Goal: Task Accomplishment & Management: Use online tool/utility

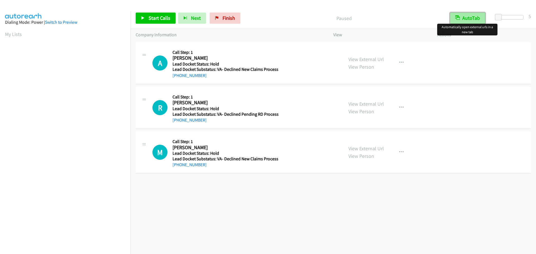
click at [468, 16] on button "AutoTab" at bounding box center [467, 18] width 35 height 11
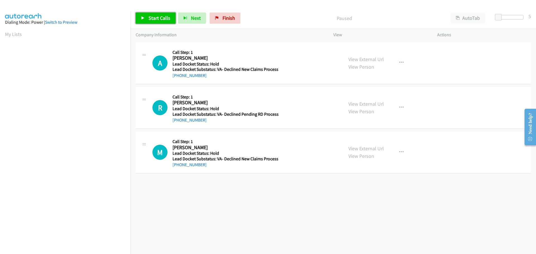
click at [167, 19] on span "Start Calls" at bounding box center [159, 18] width 22 height 6
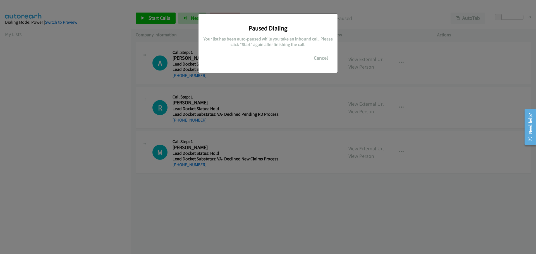
scroll to position [59, 0]
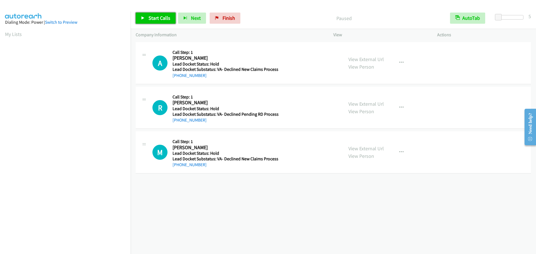
click at [167, 19] on span "Start Calls" at bounding box center [159, 18] width 22 height 6
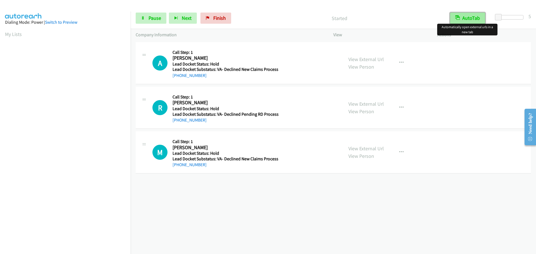
click at [459, 15] on button "AutoTab" at bounding box center [467, 18] width 35 height 11
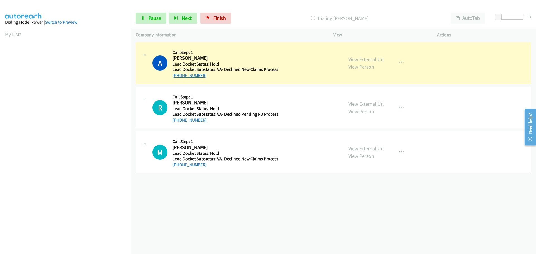
drag, startPoint x: 206, startPoint y: 75, endPoint x: 177, endPoint y: 76, distance: 29.0
click at [177, 76] on div "[PHONE_NUMBER]" at bounding box center [225, 75] width 106 height 7
copy link "[PHONE_NUMBER]"
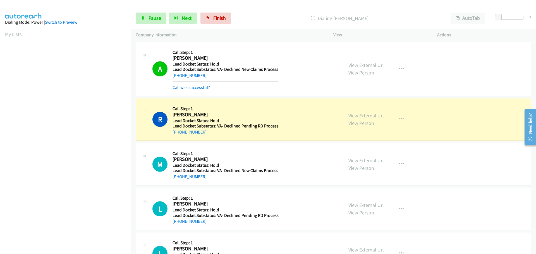
scroll to position [59, 0]
drag, startPoint x: 213, startPoint y: 135, endPoint x: 178, endPoint y: 134, distance: 35.7
click at [178, 134] on div "[PHONE_NUMBER]" at bounding box center [225, 132] width 106 height 7
copy link "[PHONE_NUMBER]"
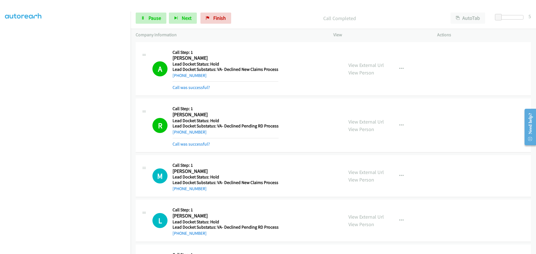
drag, startPoint x: 209, startPoint y: 192, endPoint x: 178, endPoint y: 193, distance: 31.3
click at [178, 193] on div "M Callback Scheduled Call Step: 1 [PERSON_NAME] America/[GEOGRAPHIC_DATA] Lead …" at bounding box center [333, 176] width 395 height 42
copy link "[PHONE_NUMBER]"
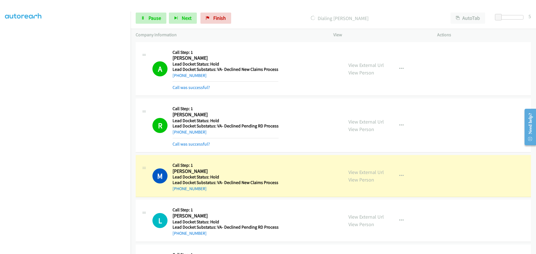
scroll to position [59, 0]
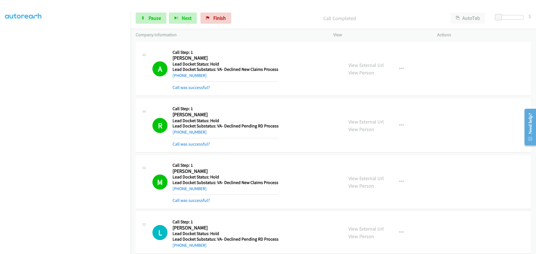
drag, startPoint x: 202, startPoint y: 235, endPoint x: 178, endPoint y: 238, distance: 24.4
click at [178, 238] on div "Callback Scheduled Call Step: 1 [PERSON_NAME] America/[GEOGRAPHIC_DATA] Lead Do…" at bounding box center [225, 233] width 106 height 32
click at [212, 249] on div "[PHONE_NUMBER]" at bounding box center [225, 245] width 106 height 7
click at [197, 249] on div "L Callback Scheduled Call Step: 1 [PERSON_NAME] America/[GEOGRAPHIC_DATA] Lead …" at bounding box center [333, 233] width 395 height 42
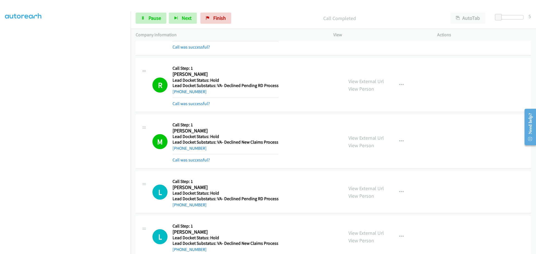
scroll to position [62, 0]
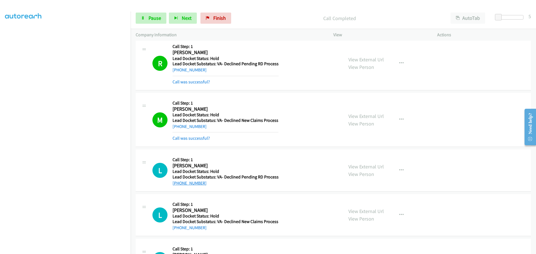
drag, startPoint x: 207, startPoint y: 245, endPoint x: 179, endPoint y: 186, distance: 65.9
click at [179, 186] on div "[PHONE_NUMBER]" at bounding box center [225, 183] width 106 height 7
copy link "[PHONE_NUMBER]"
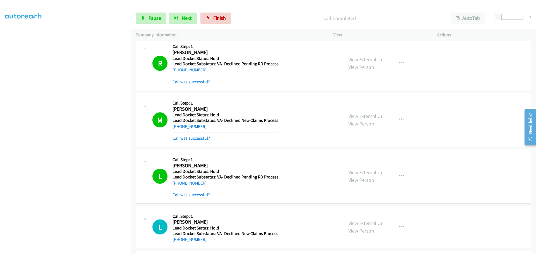
scroll to position [90, 0]
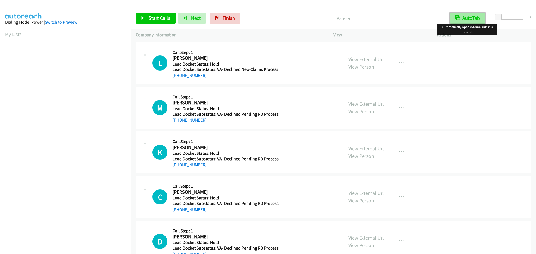
click at [471, 18] on button "AutoTab" at bounding box center [467, 18] width 35 height 11
click at [164, 23] on link "Start Calls" at bounding box center [156, 18] width 40 height 11
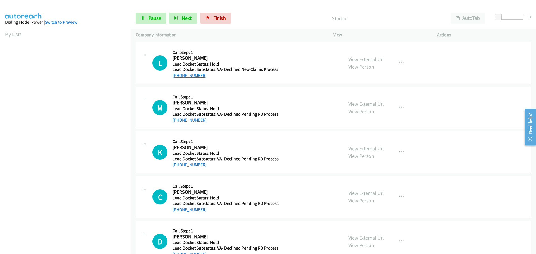
drag, startPoint x: 198, startPoint y: 75, endPoint x: 178, endPoint y: 75, distance: 19.8
click at [178, 75] on div "[PHONE_NUMBER]" at bounding box center [225, 75] width 106 height 7
copy link "917-745-7134"
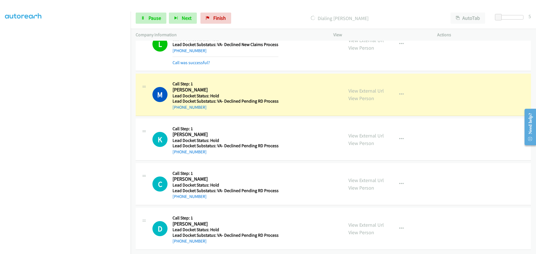
scroll to position [29, 0]
drag, startPoint x: 210, startPoint y: 104, endPoint x: 178, endPoint y: 108, distance: 31.7
click at [178, 108] on div "M Callback Scheduled Call Step: 1 Michael Hutz America/New_York Lead Docket Sta…" at bounding box center [333, 95] width 395 height 42
copy link "484-433-7293"
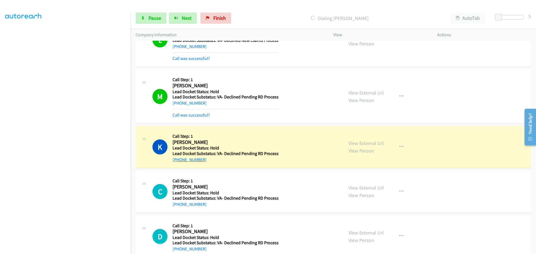
drag, startPoint x: 208, startPoint y: 162, endPoint x: 178, endPoint y: 161, distance: 30.7
click at [178, 161] on div "[PHONE_NUMBER]" at bounding box center [225, 160] width 106 height 7
copy link "804-731-5922"
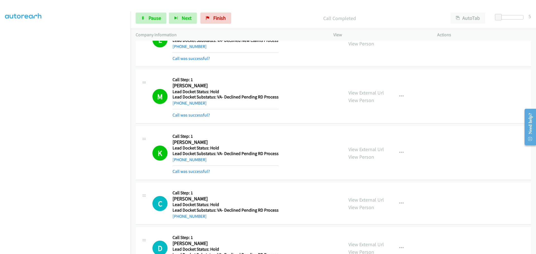
drag, startPoint x: 207, startPoint y: 207, endPoint x: 178, endPoint y: 207, distance: 28.5
click at [178, 207] on div "Callback Scheduled Call Step: 1 Charles Brown America/Chicago Lead Docket Statu…" at bounding box center [225, 204] width 106 height 32
click at [204, 224] on div "C Callback Scheduled Call Step: 1 Charles Brown America/Chicago Lead Docket Sta…" at bounding box center [333, 204] width 395 height 42
drag, startPoint x: 207, startPoint y: 218, endPoint x: 178, endPoint y: 219, distance: 28.7
click at [178, 219] on div "[PHONE_NUMBER]" at bounding box center [225, 216] width 106 height 7
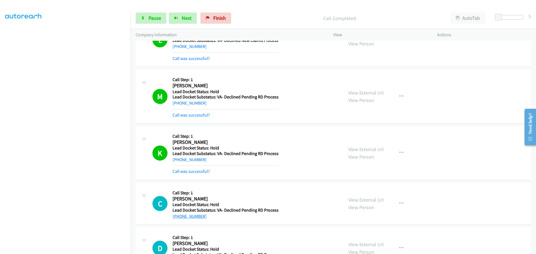
copy link "262-672-0546"
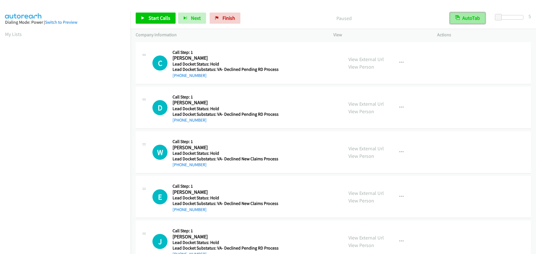
click at [471, 18] on button "AutoTab" at bounding box center [467, 18] width 35 height 11
click at [152, 20] on span "Start Calls" at bounding box center [159, 18] width 22 height 6
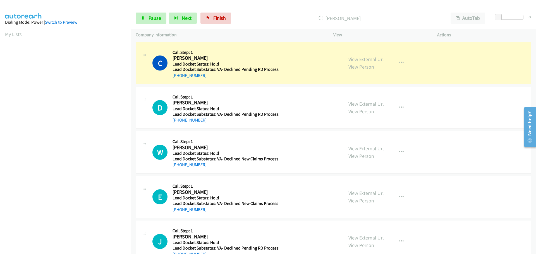
drag, startPoint x: 207, startPoint y: 77, endPoint x: 179, endPoint y: 79, distance: 28.0
click at [179, 79] on div "C Callback Scheduled Call Step: 1 Charles Brown America/Chicago Lead Docket Sta…" at bounding box center [333, 63] width 395 height 42
copy link "262-672-0546"
drag, startPoint x: 200, startPoint y: 121, endPoint x: 178, endPoint y: 121, distance: 21.5
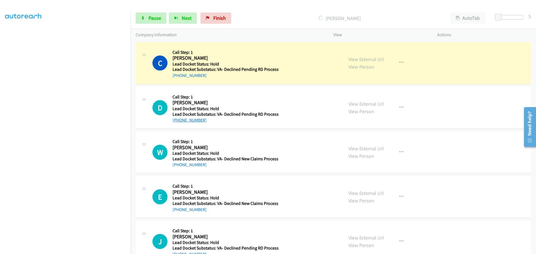
click at [178, 121] on div "[PHONE_NUMBER]" at bounding box center [225, 120] width 106 height 7
copy link "956-310-8435"
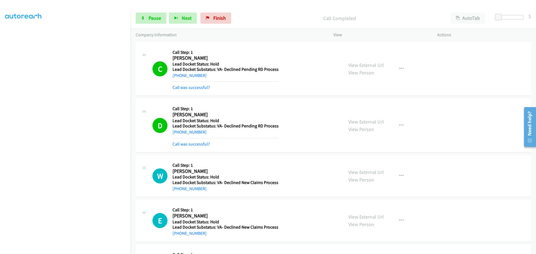
drag, startPoint x: 207, startPoint y: 191, endPoint x: 178, endPoint y: 193, distance: 28.8
click at [178, 193] on div "W Callback Scheduled Call Step: 1 Willie Shell America/Chicago Lead Docket Stat…" at bounding box center [333, 176] width 395 height 42
copy link "662-705-4878"
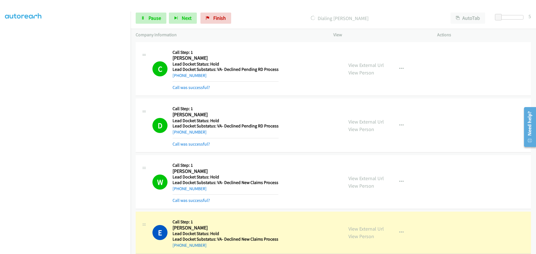
scroll to position [84, 0]
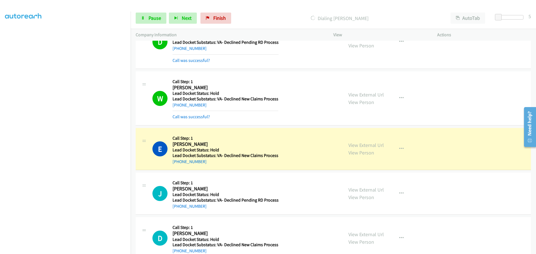
drag, startPoint x: 210, startPoint y: 165, endPoint x: 179, endPoint y: 165, distance: 31.3
click at [179, 165] on div "E Callback Scheduled Call Step: 1 Edward Pearson America/New_York Lead Docket S…" at bounding box center [333, 149] width 395 height 42
copy link "470-808-0403"
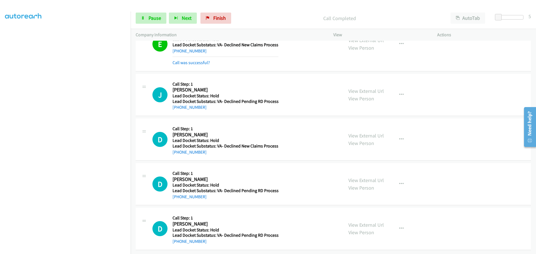
scroll to position [199, 0]
drag, startPoint x: 204, startPoint y: 103, endPoint x: 177, endPoint y: 107, distance: 26.4
click at [177, 107] on div "J Callback Scheduled Call Step: 1 James Bush America/Chicago Lead Docket Status…" at bounding box center [333, 95] width 395 height 42
copy link "903-331-1086"
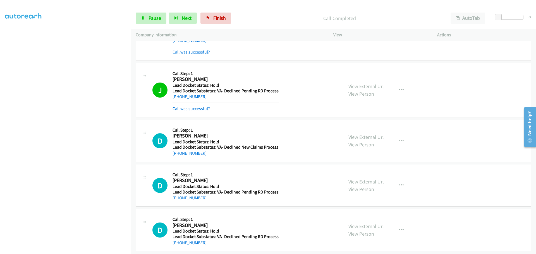
scroll to position [211, 0]
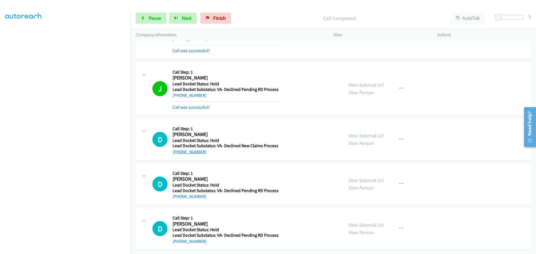
drag, startPoint x: 204, startPoint y: 150, endPoint x: 178, endPoint y: 150, distance: 25.7
click at [178, 150] on div "+1 910-257-6778" at bounding box center [225, 152] width 106 height 7
copy link "910-257-6778"
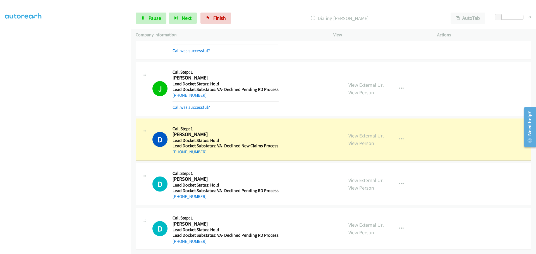
drag, startPoint x: 203, startPoint y: 195, endPoint x: 178, endPoint y: 195, distance: 25.1
click at [178, 195] on div "+1 808-278-7152" at bounding box center [225, 196] width 106 height 7
copy link "808-278-7152"
click at [218, 157] on td "D Callback Scheduled Call Step: 1 Dennis Hromika America/New_York Lead Docket S…" at bounding box center [333, 139] width 405 height 45
click at [219, 163] on div "D Callback Scheduled Call Step: 1 Dean Faucher Pacific/Honolulu Lead Docket Sta…" at bounding box center [333, 184] width 395 height 42
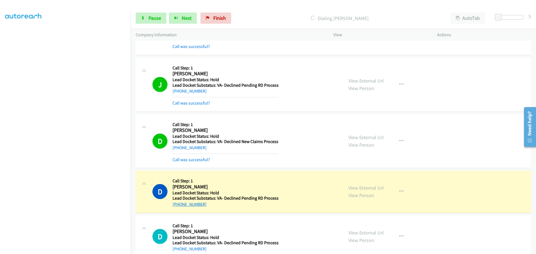
drag, startPoint x: 205, startPoint y: 205, endPoint x: 178, endPoint y: 205, distance: 26.8
click at [178, 205] on div "+1 808-278-7152" at bounding box center [225, 204] width 106 height 7
copy link "808-278-7152"
click at [153, 17] on span "Pause" at bounding box center [154, 18] width 13 height 6
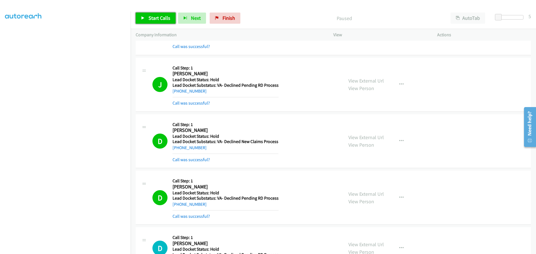
click at [164, 20] on span "Start Calls" at bounding box center [159, 18] width 22 height 6
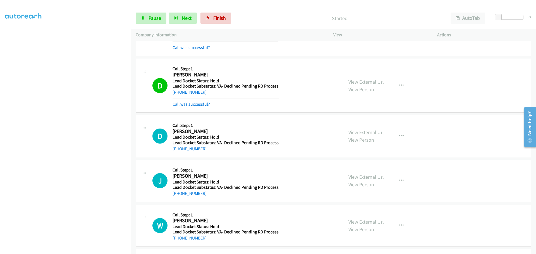
scroll to position [350, 0]
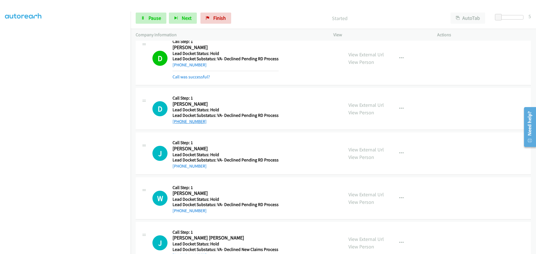
drag, startPoint x: 206, startPoint y: 123, endPoint x: 179, endPoint y: 123, distance: 27.6
click at [178, 123] on div "+1 602-619-2985" at bounding box center [225, 121] width 106 height 7
copy link "602-619-2985"
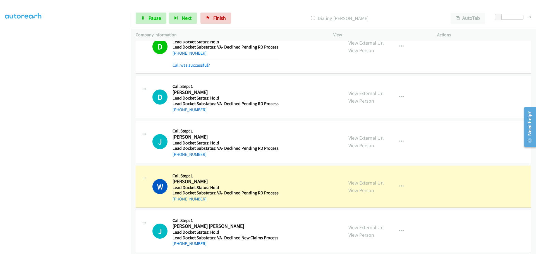
scroll to position [368, 0]
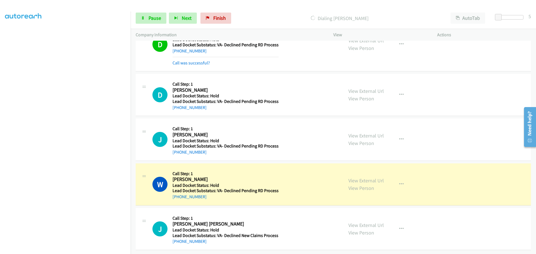
drag, startPoint x: 207, startPoint y: 196, endPoint x: 177, endPoint y: 197, distance: 29.9
click at [177, 197] on div "W Callback Scheduled Call Step: 1 William Cord America/Phoenix Lead Docket Stat…" at bounding box center [333, 185] width 395 height 42
copy link "928-300-2344"
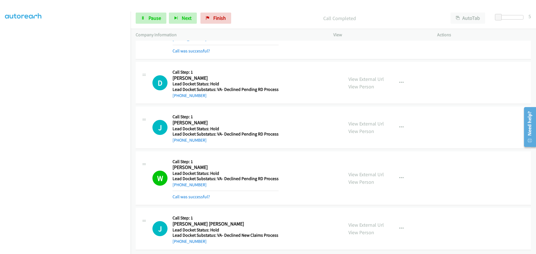
scroll to position [380, 0]
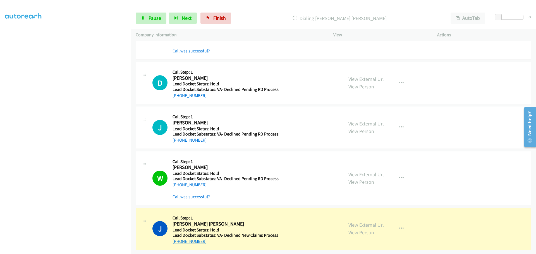
drag, startPoint x: 207, startPoint y: 237, endPoint x: 177, endPoint y: 239, distance: 29.9
click at [177, 239] on div "+1 772-579-1807" at bounding box center [225, 241] width 106 height 7
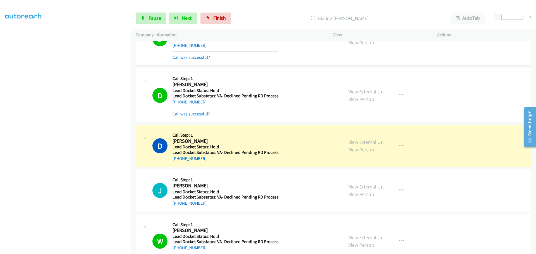
scroll to position [303, 0]
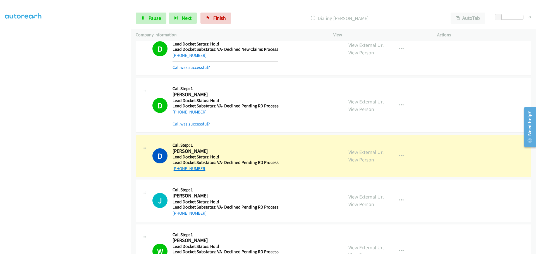
drag, startPoint x: 209, startPoint y: 171, endPoint x: 177, endPoint y: 169, distance: 31.3
click at [177, 169] on div "+1 602-619-2985" at bounding box center [225, 168] width 106 height 7
click at [155, 18] on span "Pause" at bounding box center [154, 18] width 13 height 6
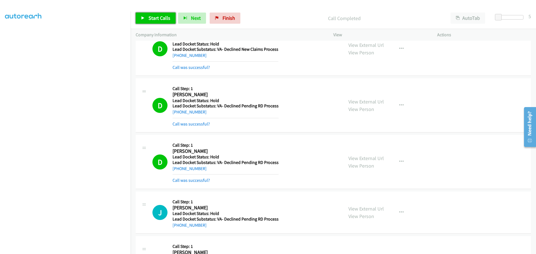
click at [160, 15] on span "Start Calls" at bounding box center [159, 18] width 22 height 6
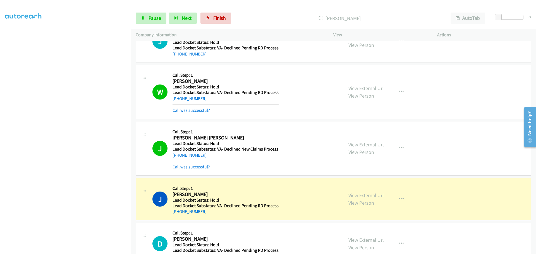
scroll to position [538, 0]
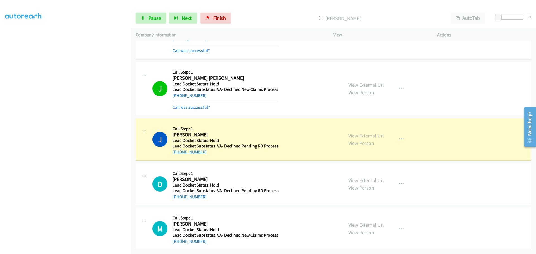
drag, startPoint x: 205, startPoint y: 150, endPoint x: 178, endPoint y: 150, distance: 26.2
click at [178, 150] on div "J Callback Scheduled Call Step: 1 James Clark America/Chicago Lead Docket Statu…" at bounding box center [333, 140] width 395 height 42
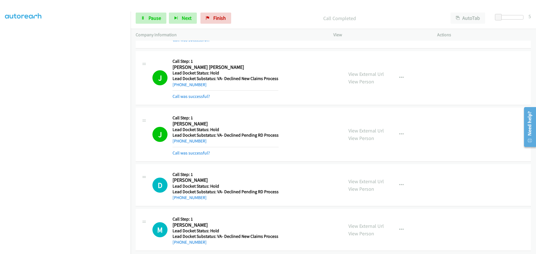
scroll to position [550, 0]
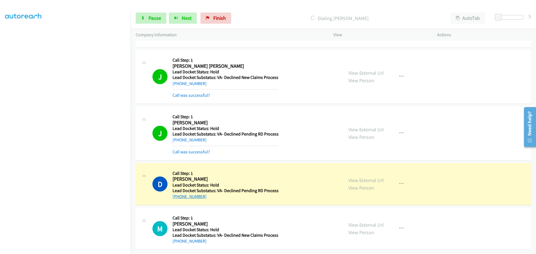
drag, startPoint x: 204, startPoint y: 193, endPoint x: 177, endPoint y: 193, distance: 26.8
click at [177, 193] on div "+1 360-710-3600" at bounding box center [225, 196] width 106 height 7
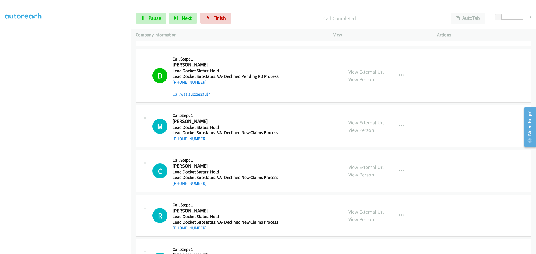
scroll to position [696, 0]
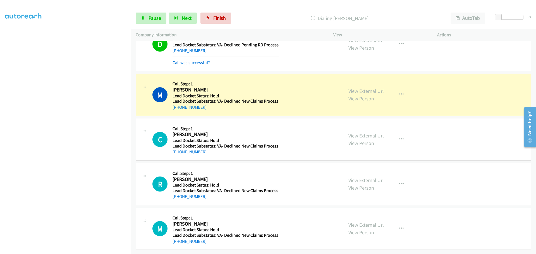
drag, startPoint x: 204, startPoint y: 105, endPoint x: 178, endPoint y: 103, distance: 26.5
click at [178, 104] on div "+1 531-495-9911" at bounding box center [225, 107] width 106 height 7
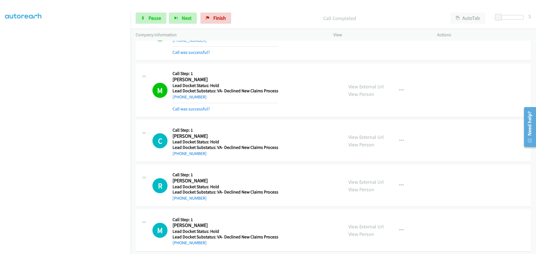
scroll to position [708, 0]
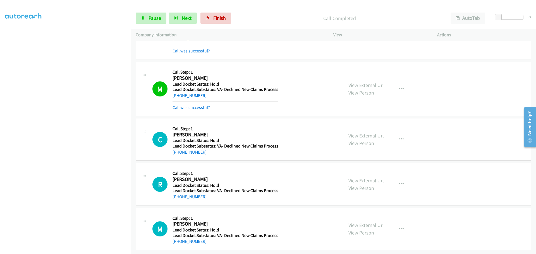
drag, startPoint x: 202, startPoint y: 150, endPoint x: 178, endPoint y: 150, distance: 24.0
click at [178, 150] on div "+1 925-405-2963" at bounding box center [225, 152] width 106 height 7
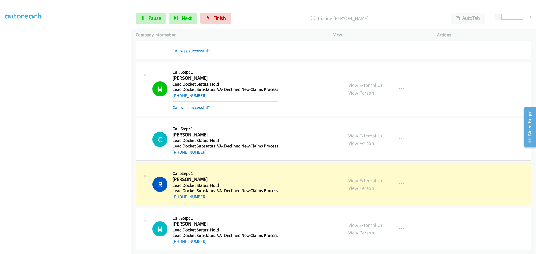
click at [217, 200] on div "R Callback Scheduled Call Step: 1 Ricky Bolton America/Chicago Lead Docket Stat…" at bounding box center [333, 184] width 395 height 42
drag, startPoint x: 206, startPoint y: 195, endPoint x: 177, endPoint y: 195, distance: 29.0
click at [177, 195] on div "+1 601-606-1602" at bounding box center [225, 197] width 106 height 7
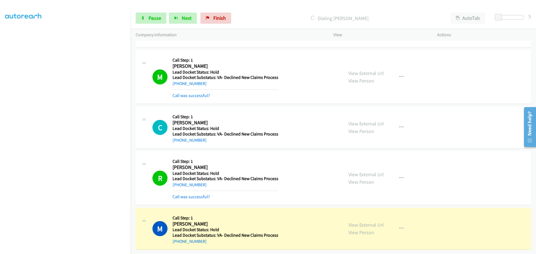
scroll to position [720, 0]
drag, startPoint x: 212, startPoint y: 240, endPoint x: 178, endPoint y: 241, distance: 33.8
click at [178, 241] on div "M Callback Scheduled Call Step: 1 Michael Brown America/Chicago Lead Docket Sta…" at bounding box center [333, 229] width 395 height 42
click at [163, 20] on link "Pause" at bounding box center [151, 18] width 31 height 11
